Goal: Task Accomplishment & Management: Complete application form

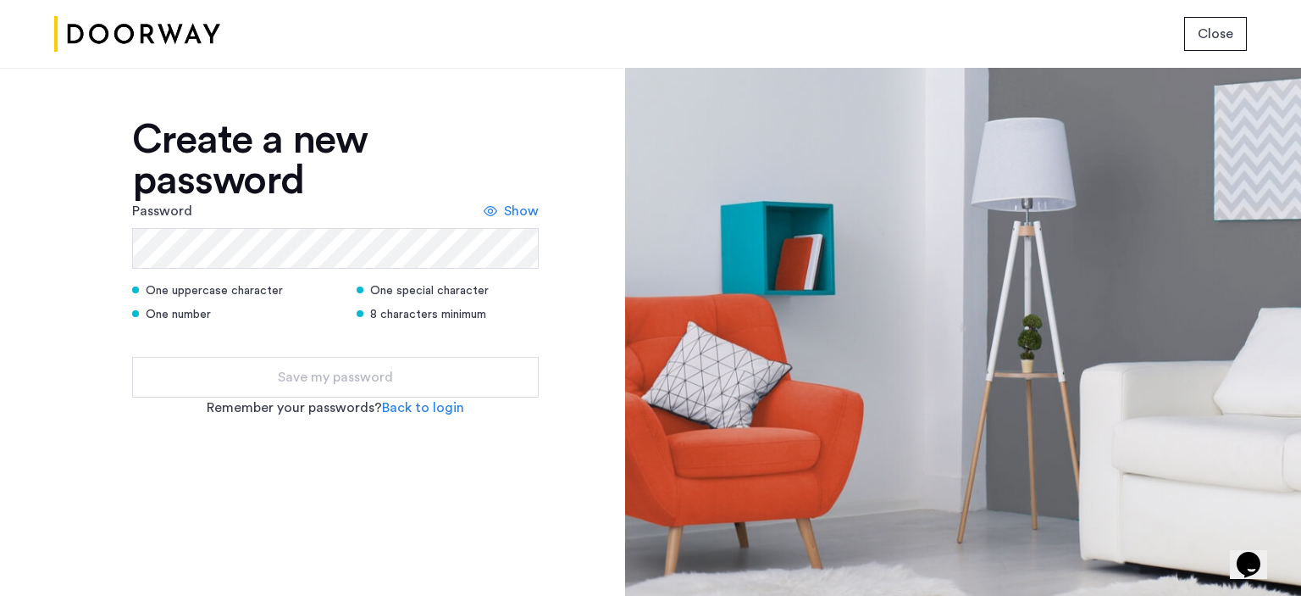
click at [1220, 26] on span "Close" at bounding box center [1216, 34] width 36 height 20
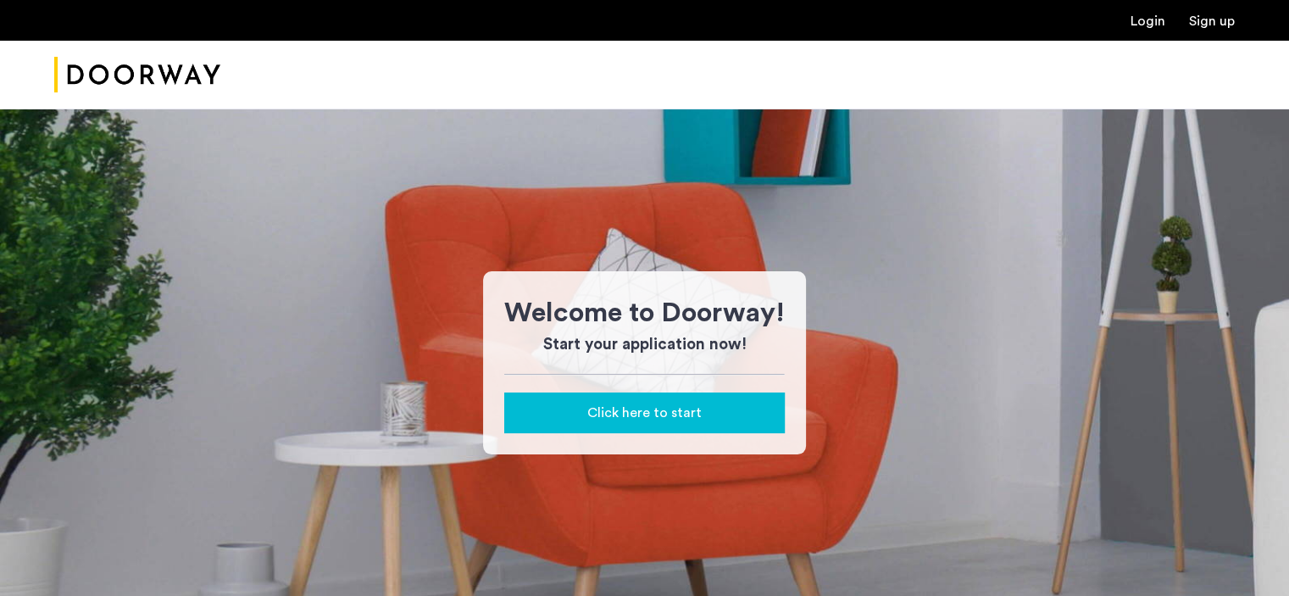
click at [698, 424] on button "Click here to start" at bounding box center [644, 412] width 280 height 41
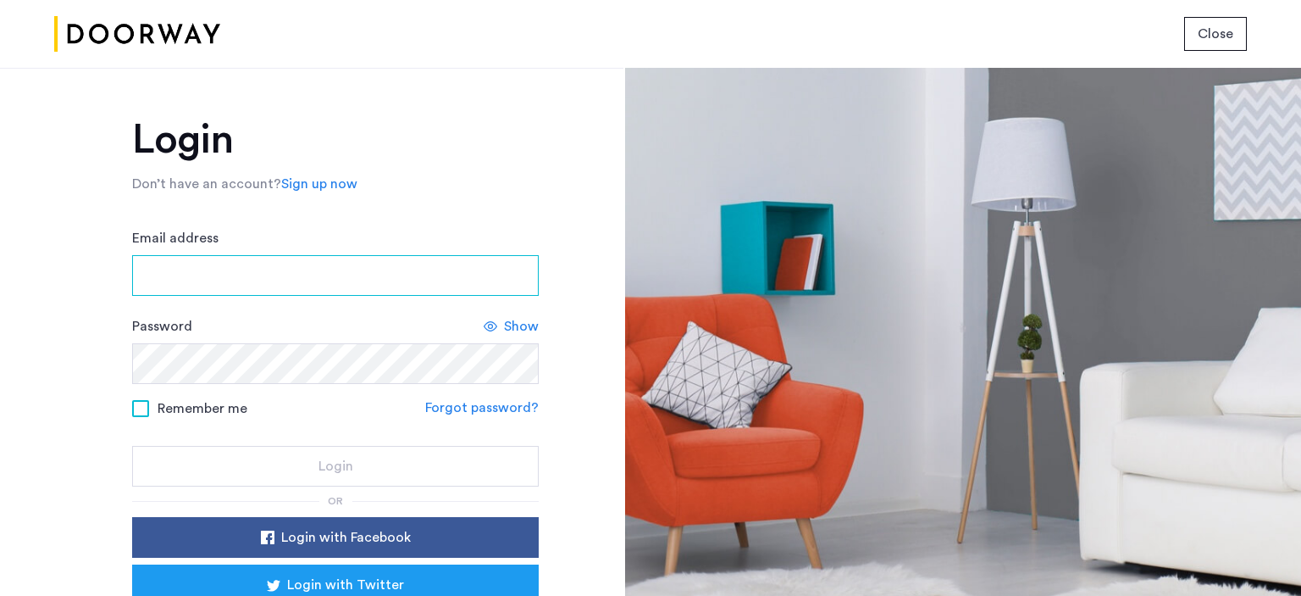
click at [195, 272] on input "Email address" at bounding box center [335, 275] width 407 height 41
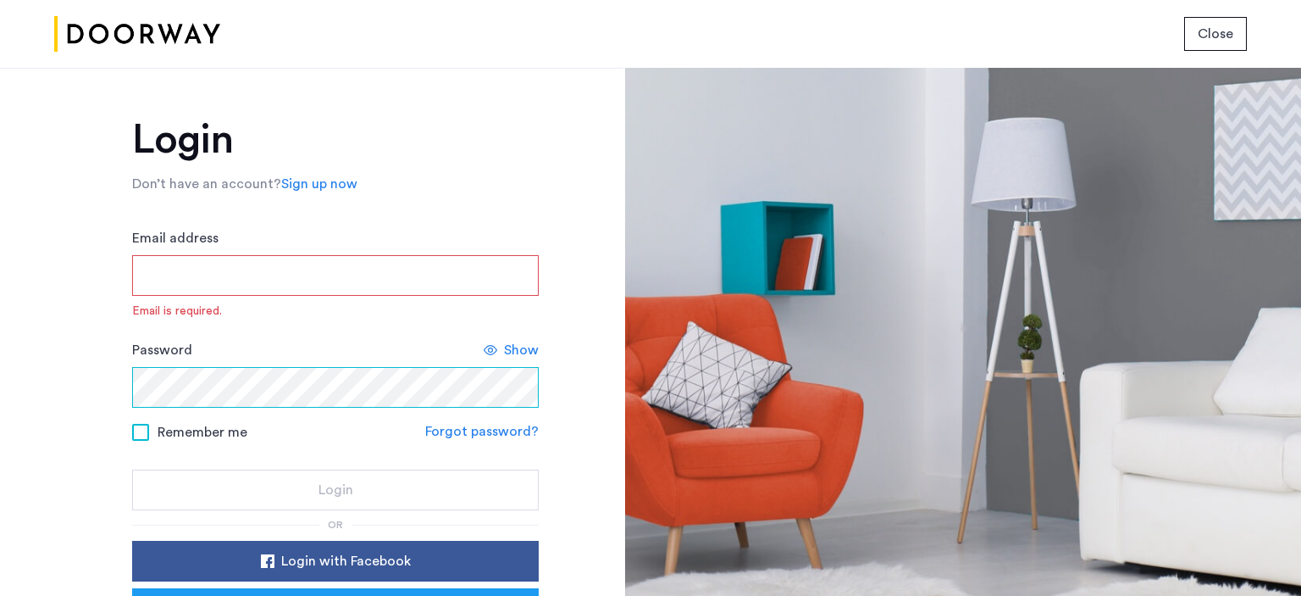
click at [145, 359] on div "Password Show" at bounding box center [335, 374] width 407 height 68
drag, startPoint x: 200, startPoint y: 277, endPoint x: 193, endPoint y: 262, distance: 16.7
click at [200, 277] on input "Email address" at bounding box center [335, 275] width 407 height 41
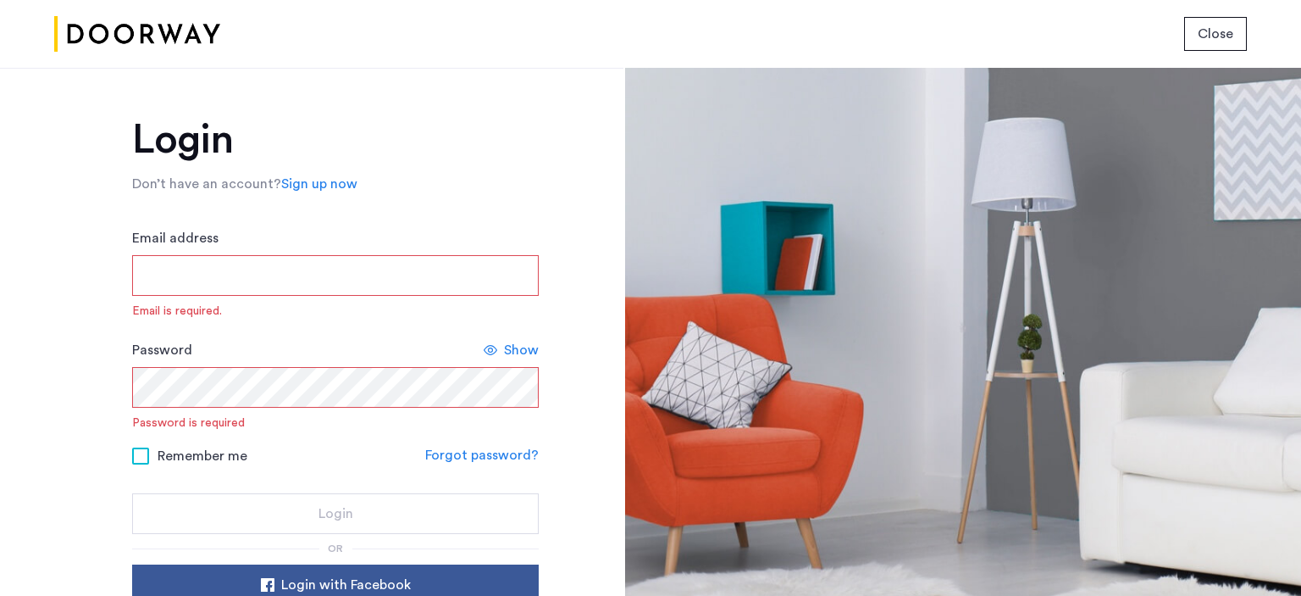
type input "**********"
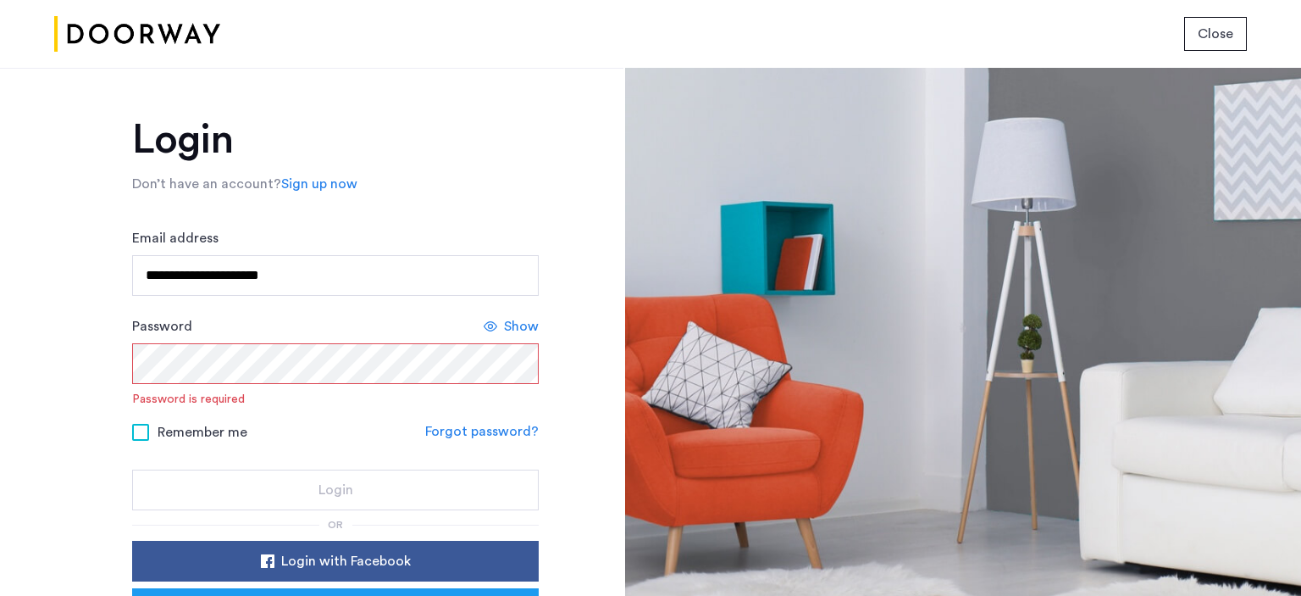
click at [208, 383] on div "Password Password is required Show" at bounding box center [335, 361] width 407 height 91
click at [514, 324] on span "Show" at bounding box center [521, 326] width 35 height 20
click at [529, 321] on span "Hide" at bounding box center [524, 326] width 29 height 20
click at [522, 329] on span "Show" at bounding box center [521, 326] width 35 height 20
click at [513, 324] on span "Hide" at bounding box center [524, 326] width 29 height 20
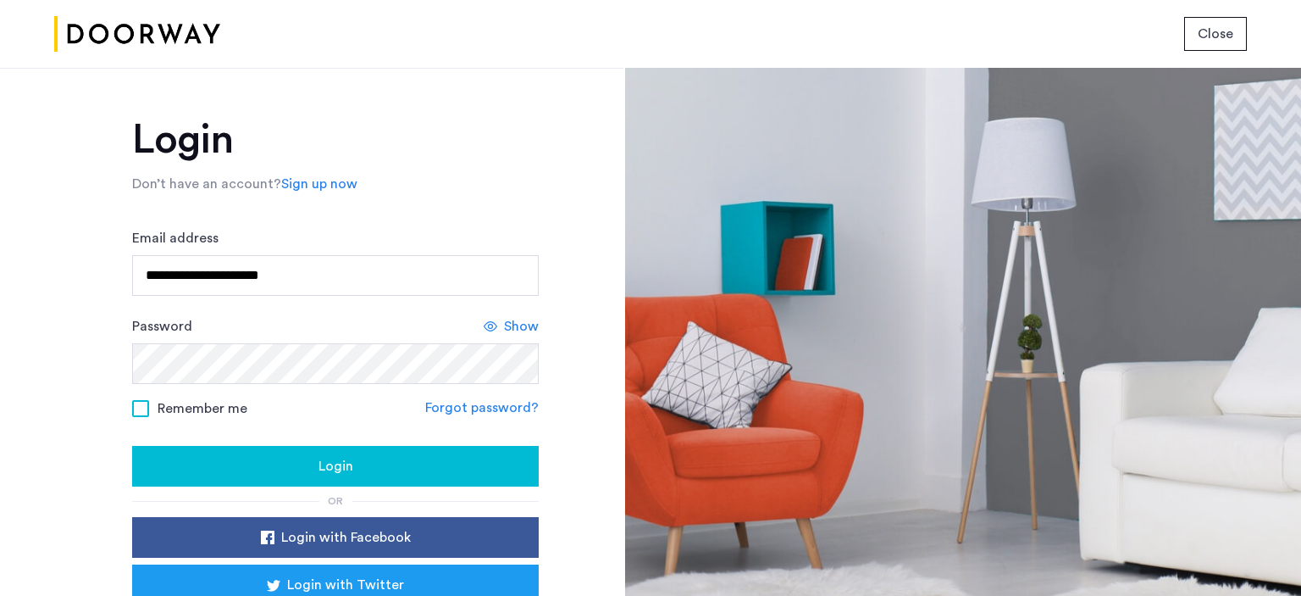
click at [522, 319] on span "Show" at bounding box center [521, 326] width 35 height 20
click at [382, 452] on button "Login" at bounding box center [335, 466] width 407 height 41
click at [319, 460] on span "Login" at bounding box center [336, 466] width 35 height 20
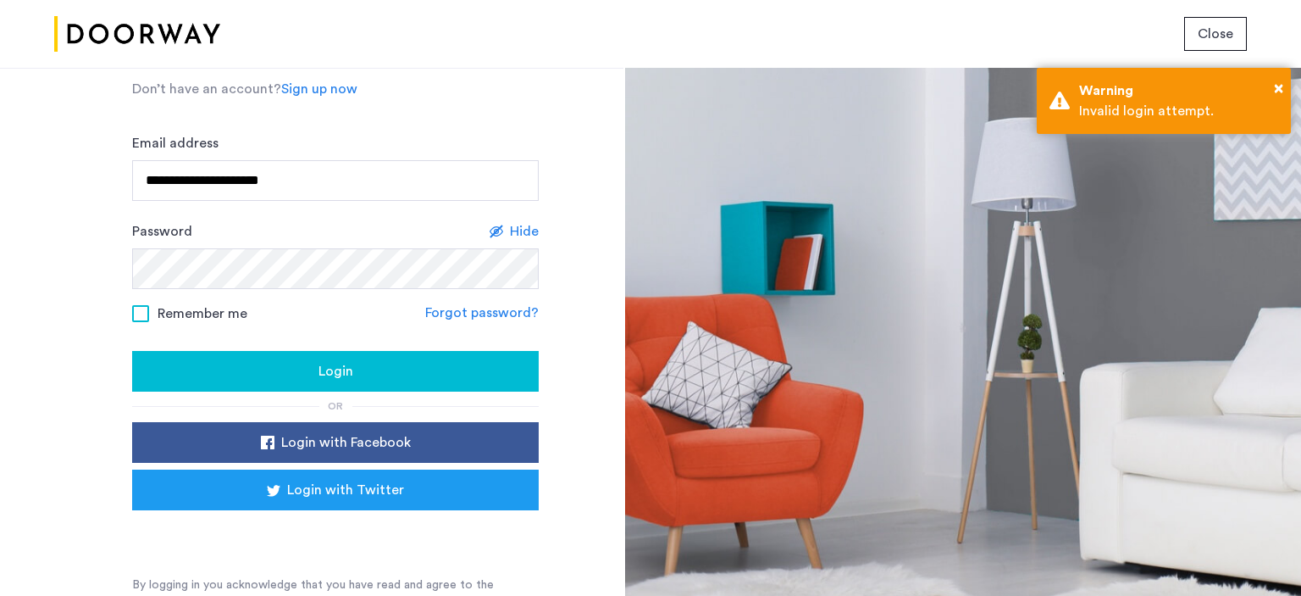
scroll to position [107, 0]
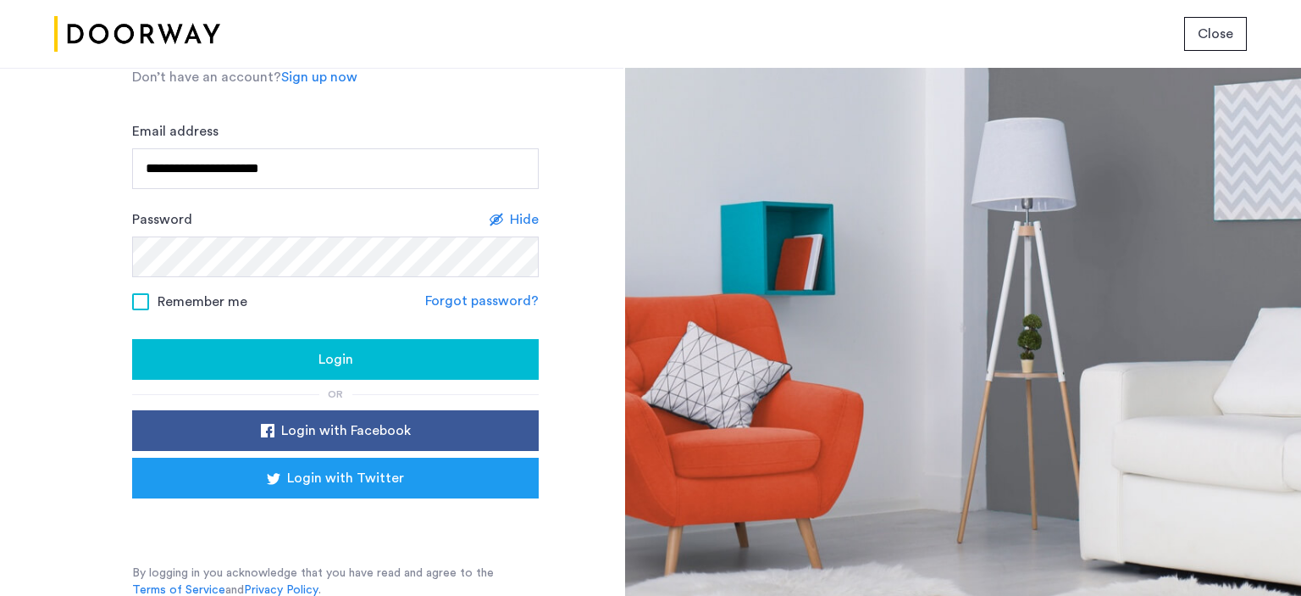
click at [330, 354] on span "Login" at bounding box center [336, 359] width 35 height 20
